Goal: Task Accomplishment & Management: Manage account settings

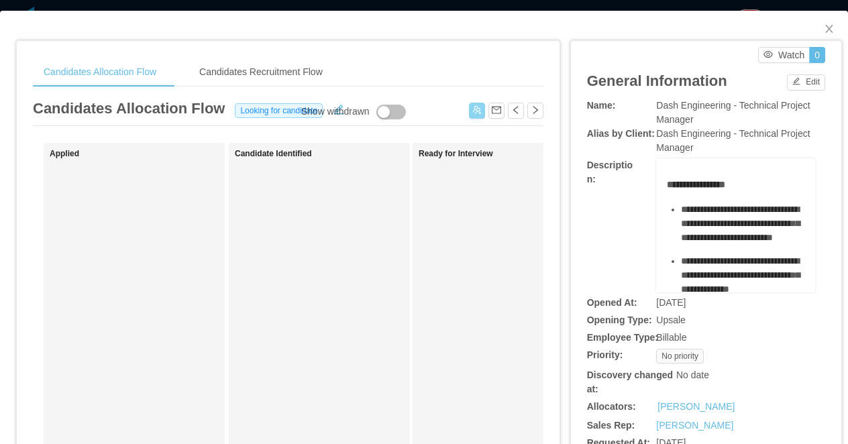
click at [477, 111] on button "button" at bounding box center [477, 111] width 16 height 16
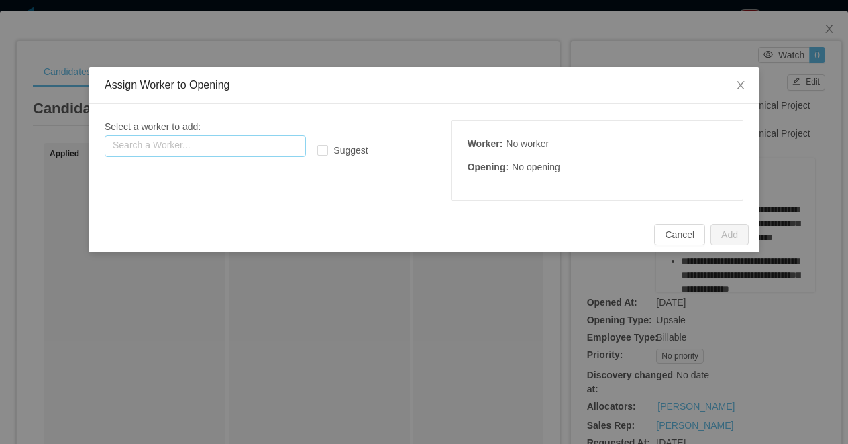
click at [266, 148] on input "text" at bounding box center [205, 146] width 201 height 21
paste input "**********"
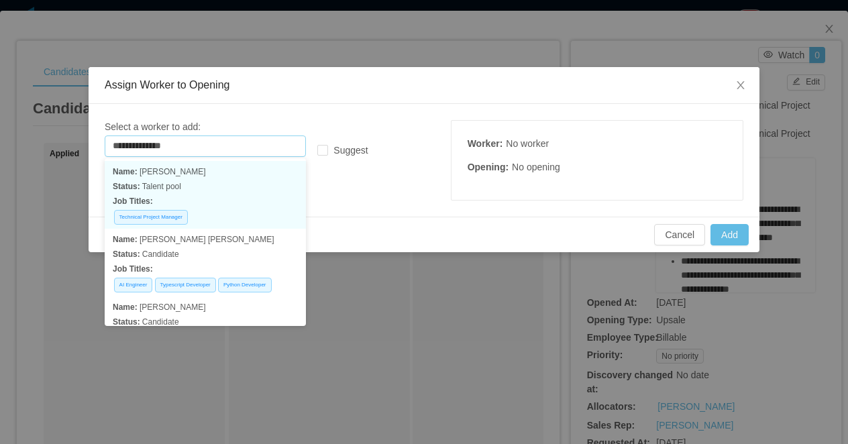
click at [244, 188] on p "Status: Talent pool" at bounding box center [205, 186] width 185 height 15
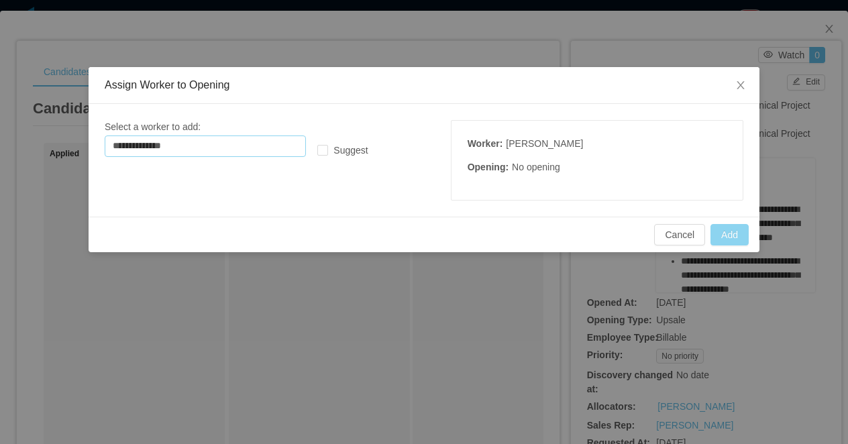
type input "**********"
click at [714, 232] on button "Add" at bounding box center [730, 234] width 38 height 21
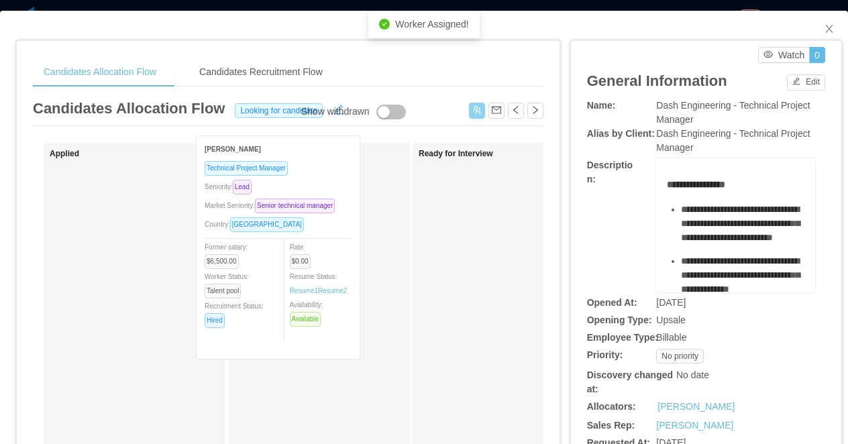
drag, startPoint x: 175, startPoint y: 245, endPoint x: 331, endPoint y: 212, distance: 159.1
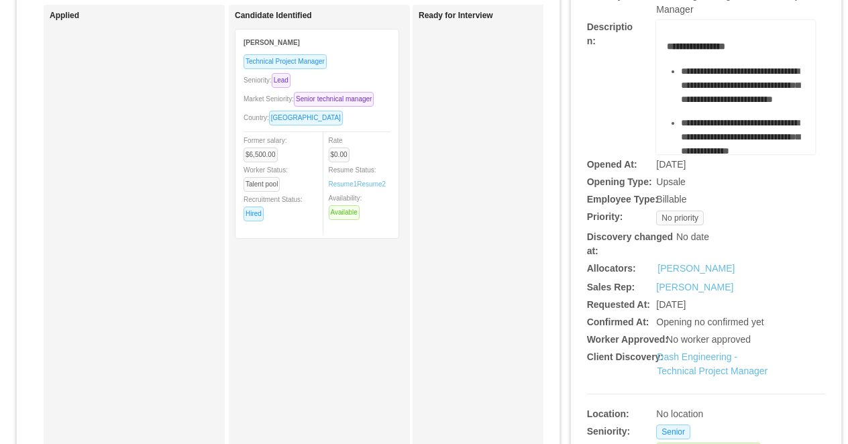
scroll to position [85, 0]
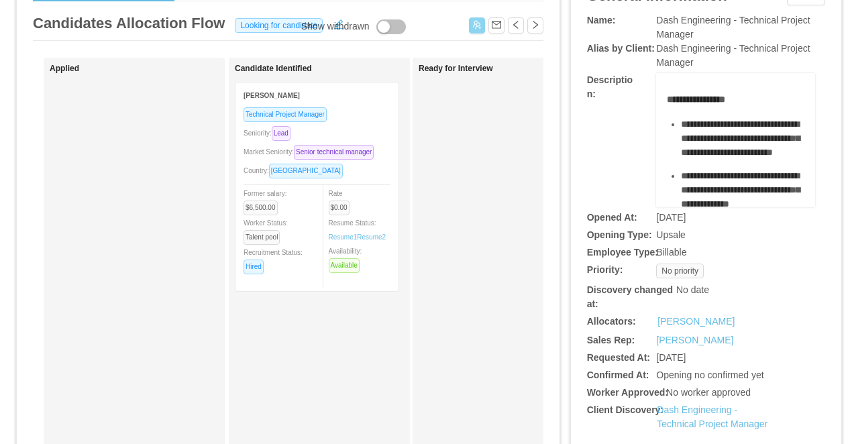
click at [363, 128] on div "Seniority: Lead" at bounding box center [317, 132] width 147 height 15
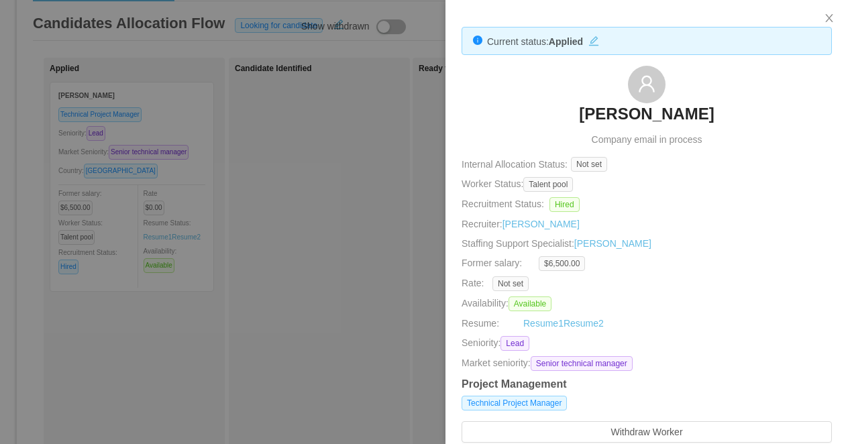
click at [356, 244] on div at bounding box center [424, 222] width 848 height 444
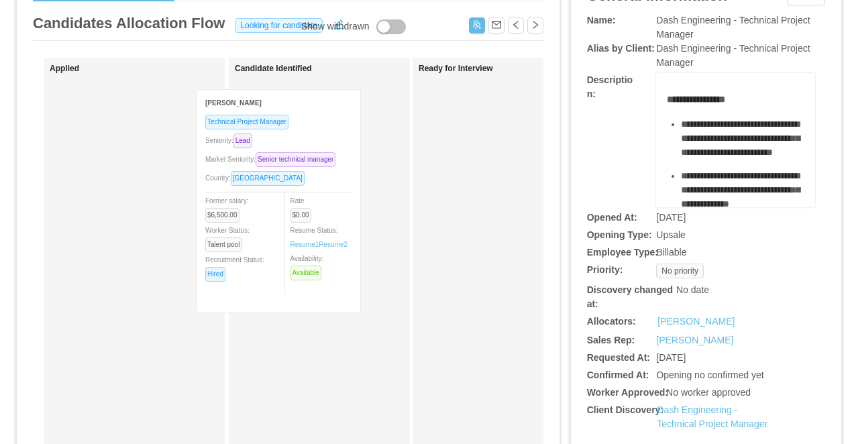
drag, startPoint x: 183, startPoint y: 145, endPoint x: 330, endPoint y: 152, distance: 147.1
click at [330, 152] on div "Applied [PERSON_NAME] Technical Project Manager Seniority: Lead Market Seniorit…" at bounding box center [288, 399] width 511 height 682
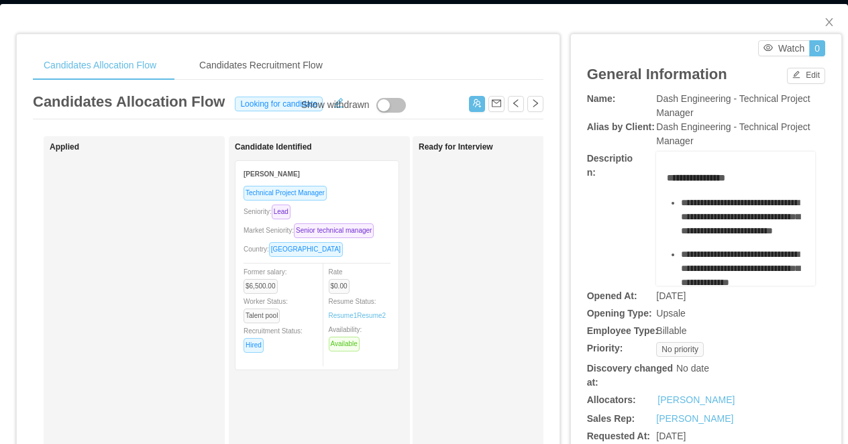
scroll to position [0, 0]
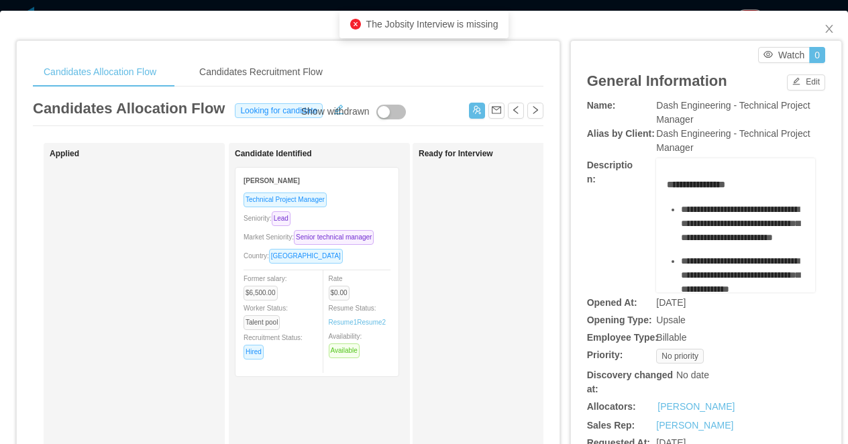
click at [360, 9] on div "**********" at bounding box center [424, 222] width 848 height 444
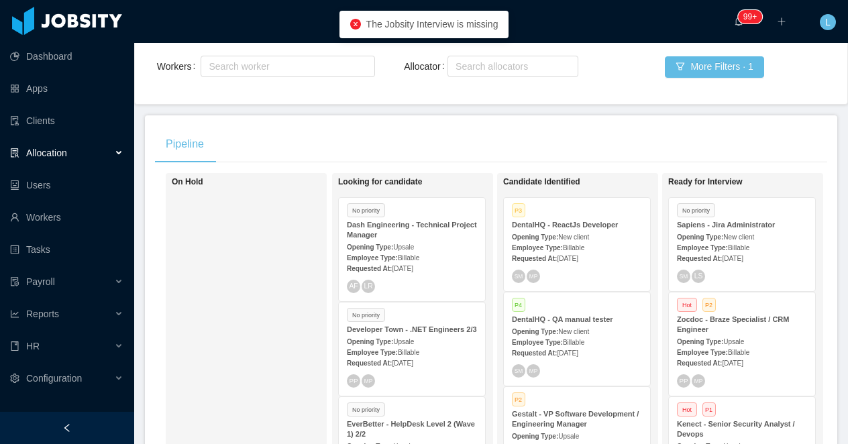
scroll to position [219, 0]
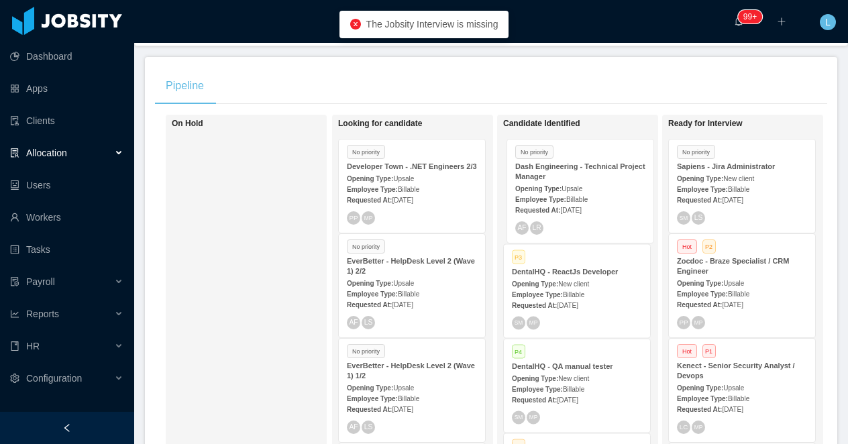
drag, startPoint x: 393, startPoint y: 178, endPoint x: 562, endPoint y: 178, distance: 168.4
click at [562, 178] on div "On Hold Looking for candidate No priority Dash Engineering - Technical Project …" at bounding box center [491, 315] width 672 height 400
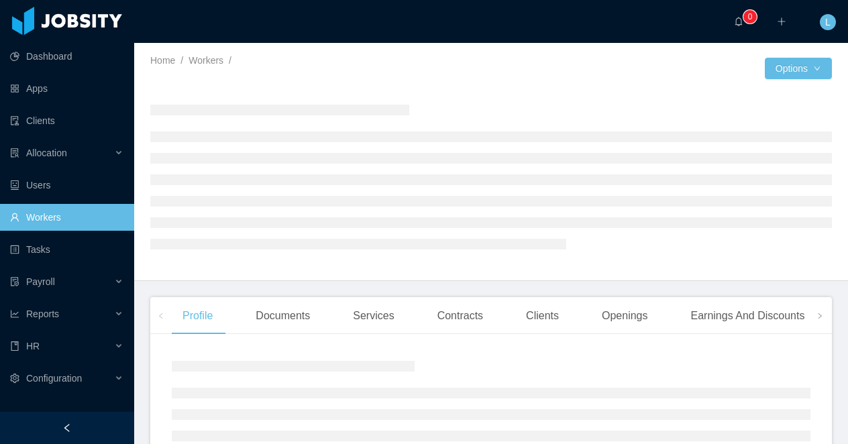
click at [76, 425] on div at bounding box center [67, 428] width 134 height 32
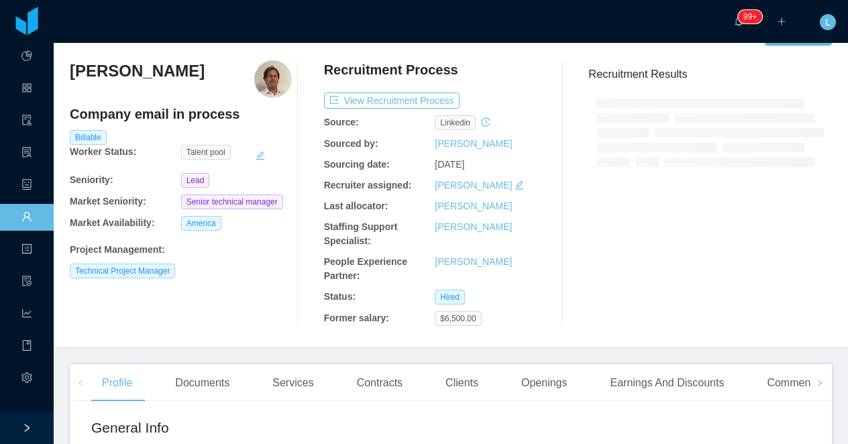
scroll to position [53, 0]
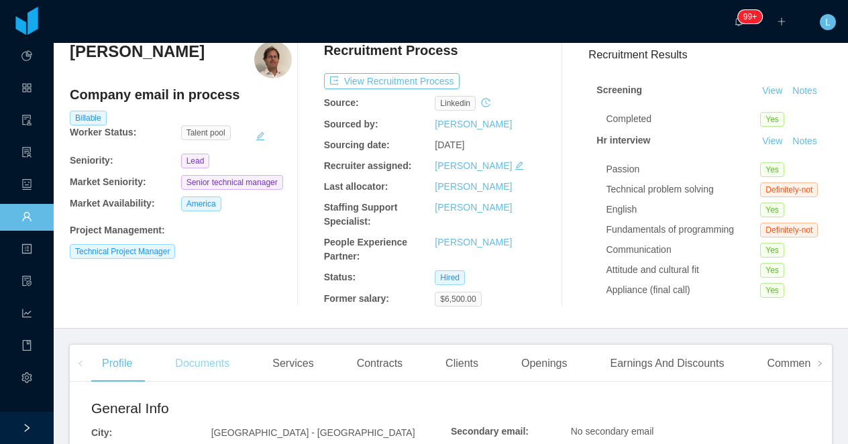
click at [203, 371] on div "Documents" at bounding box center [202, 364] width 76 height 38
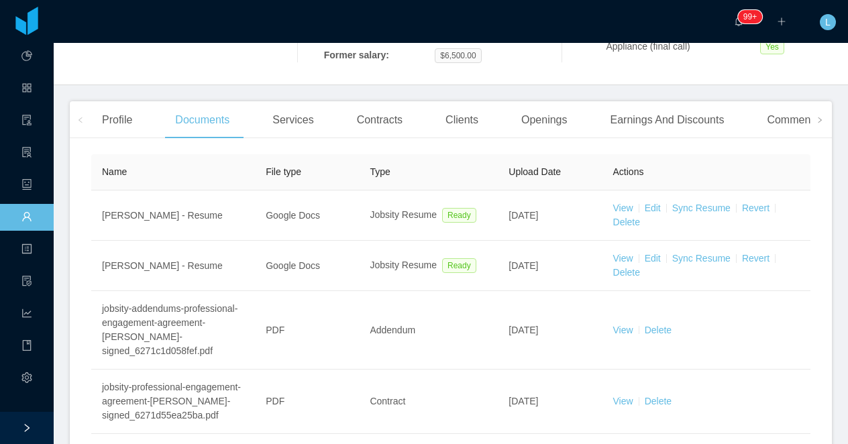
scroll to position [422, 0]
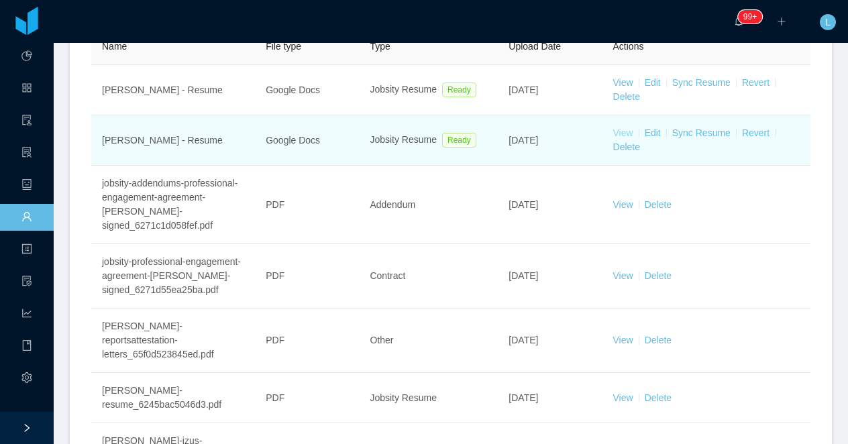
click at [621, 132] on link "View" at bounding box center [623, 132] width 20 height 11
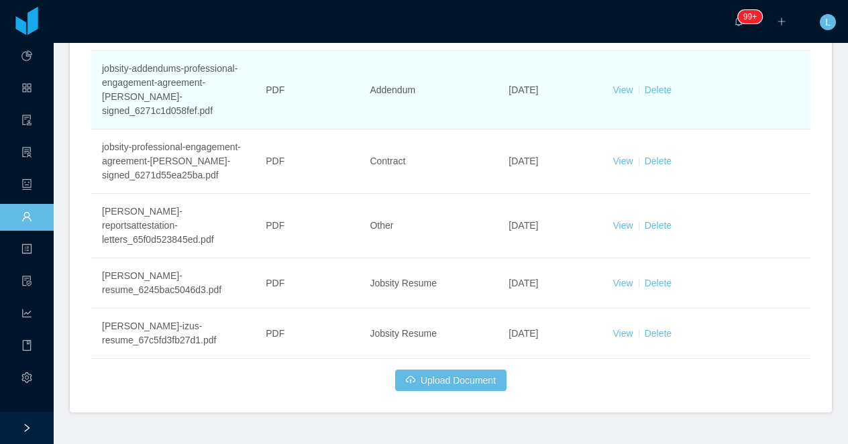
scroll to position [543, 0]
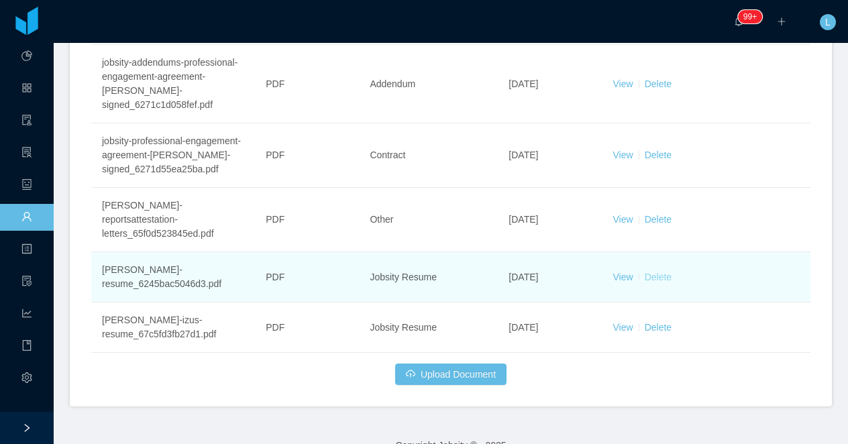
click at [658, 283] on link "Delete" at bounding box center [658, 277] width 27 height 11
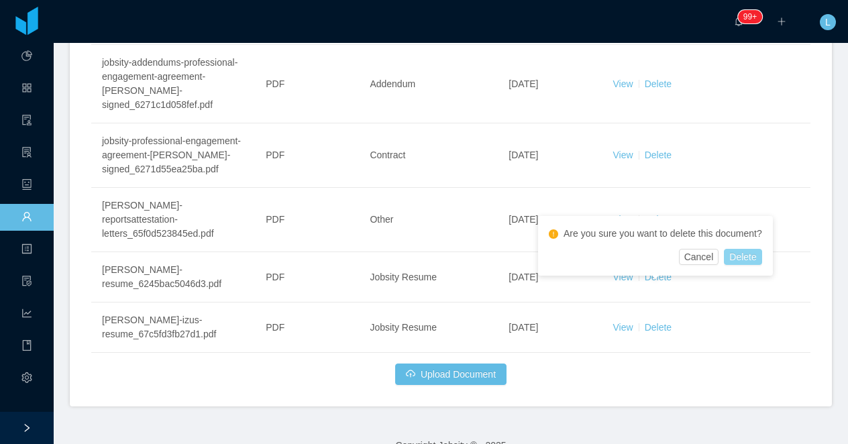
click at [756, 254] on button "Delete" at bounding box center [743, 257] width 38 height 16
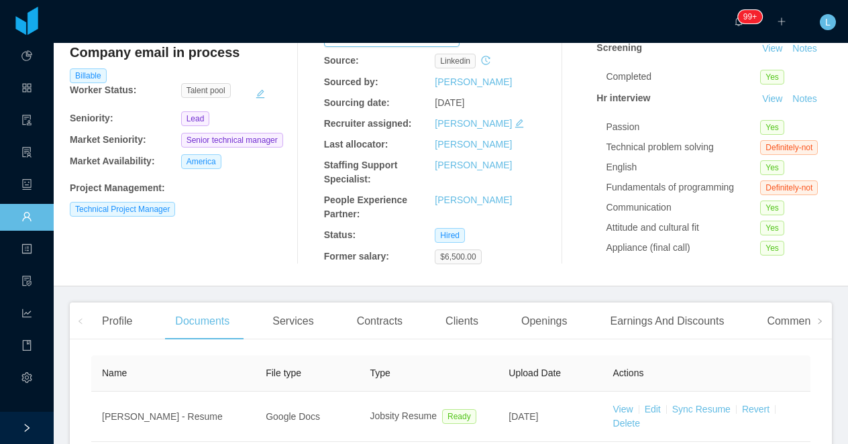
scroll to position [357, 0]
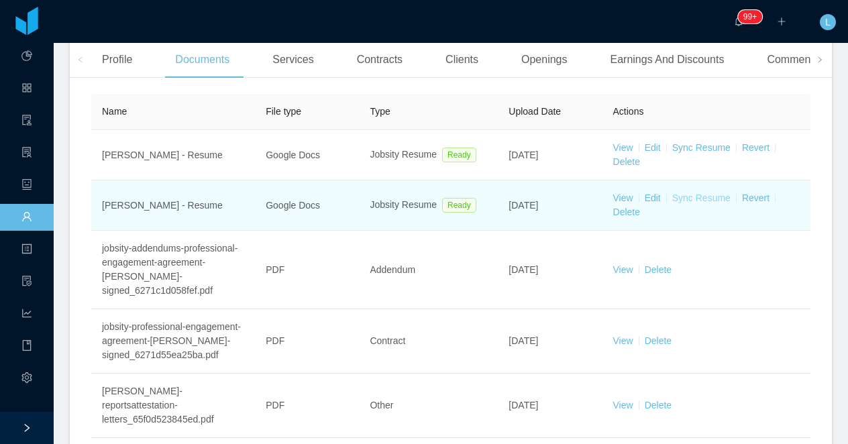
click at [705, 196] on link "Sync Resume" at bounding box center [701, 198] width 58 height 11
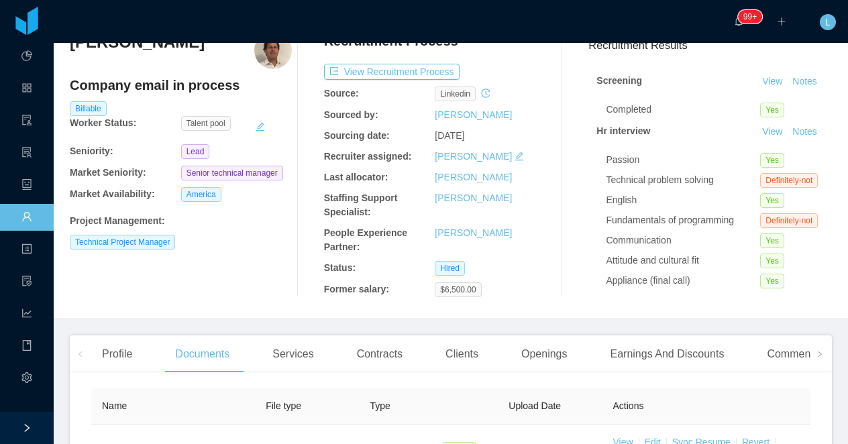
scroll to position [1, 0]
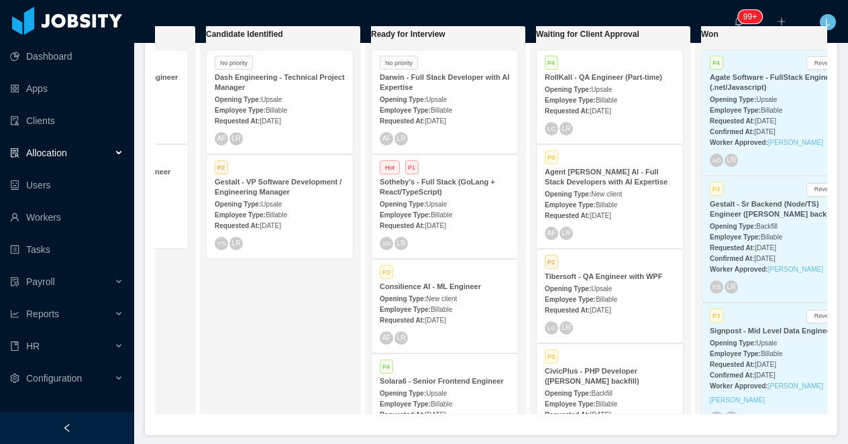
scroll to position [0, 224]
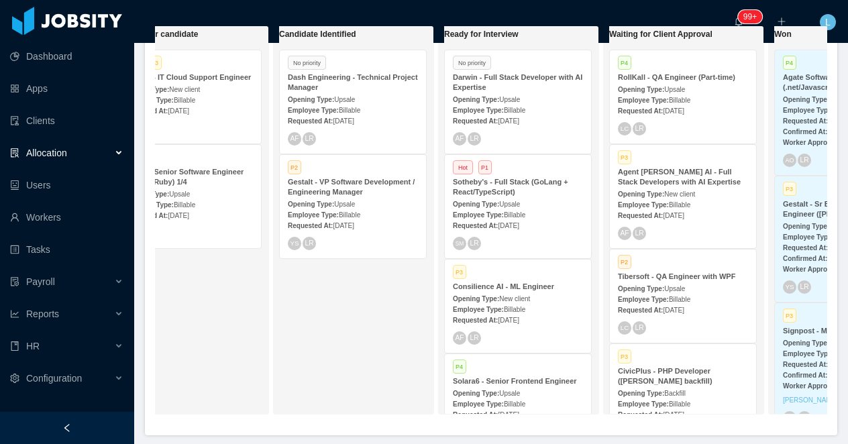
click at [351, 191] on strong "Gestalt - VP Software Development / Engineering Manager" at bounding box center [351, 187] width 127 height 18
